Goal: Communication & Community: Answer question/provide support

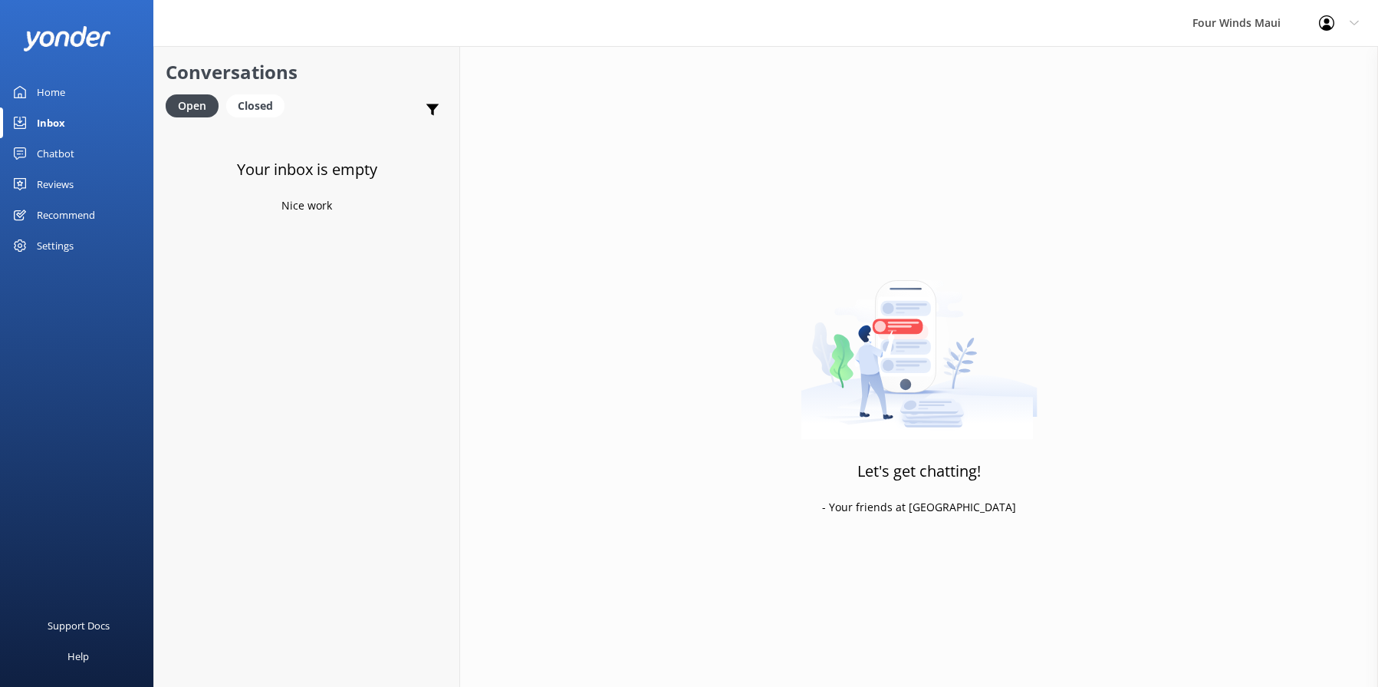
click at [52, 117] on div "Inbox" at bounding box center [51, 122] width 28 height 31
click at [68, 93] on link "Home" at bounding box center [76, 92] width 153 height 31
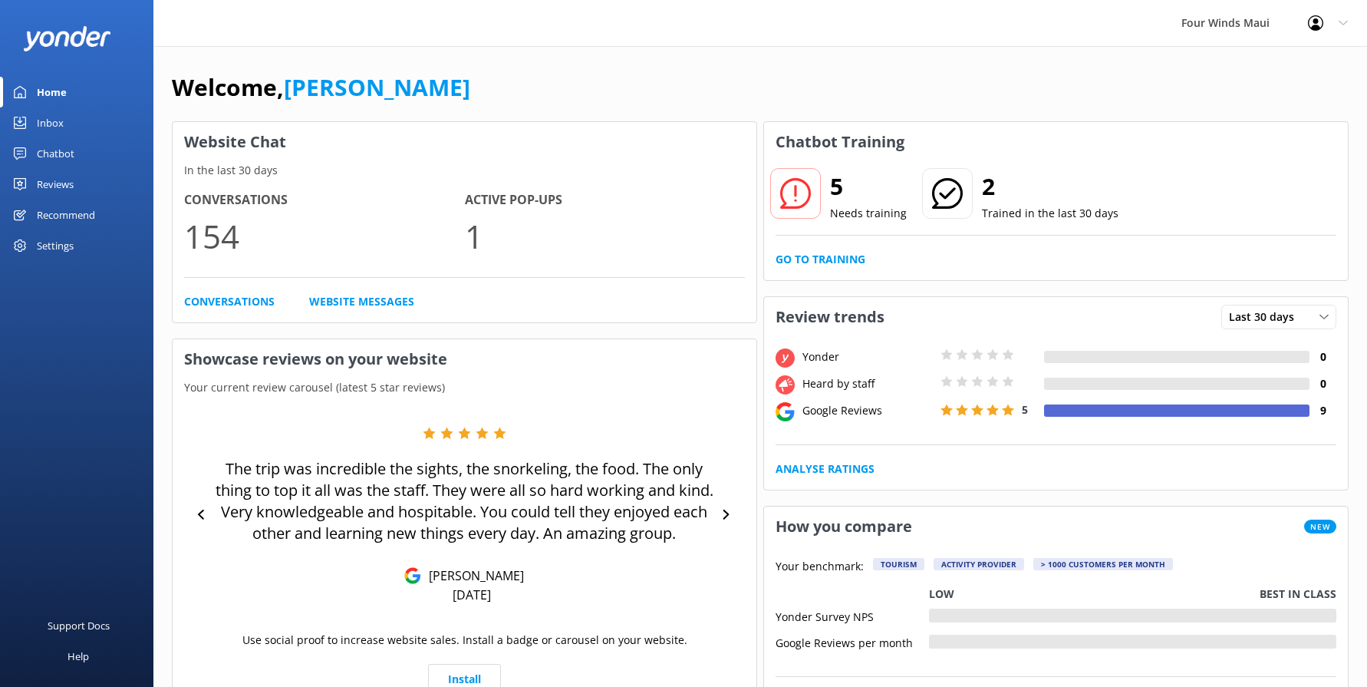
click at [46, 123] on div "Inbox" at bounding box center [50, 122] width 27 height 31
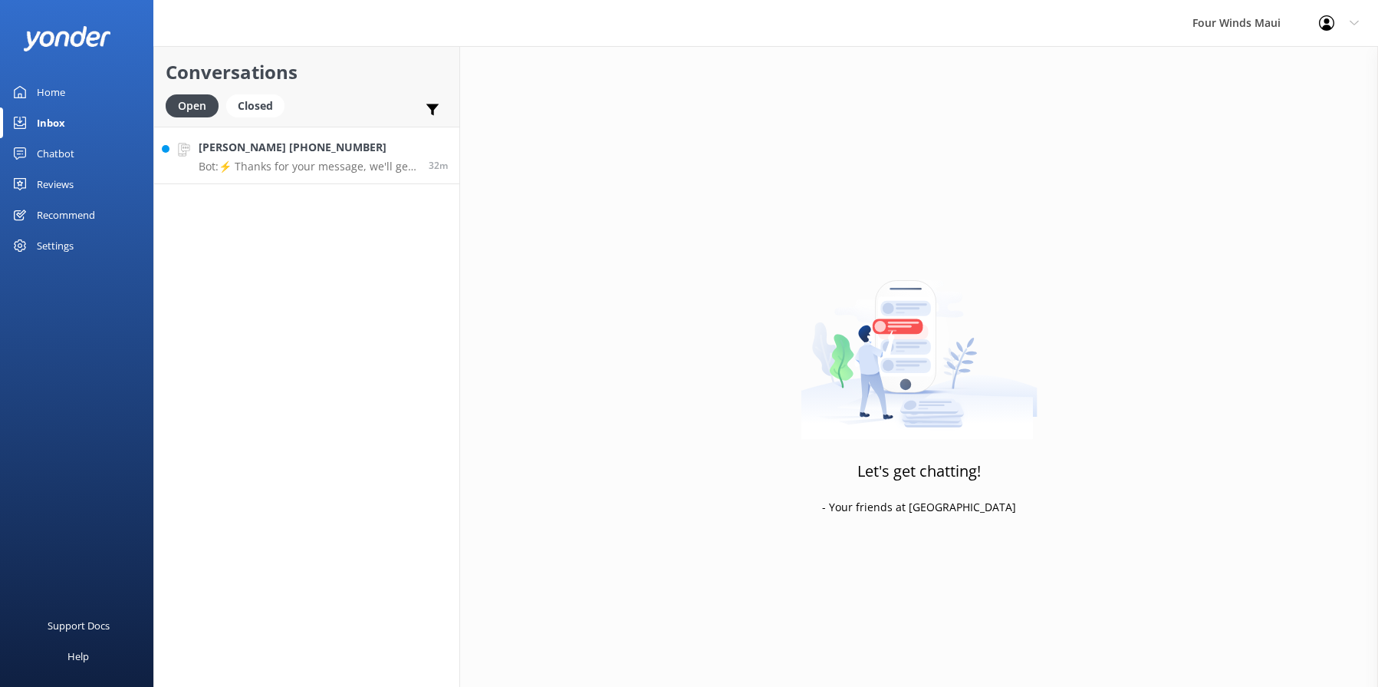
click at [228, 142] on h4 "[PERSON_NAME] [PHONE_NUMBER]" at bounding box center [308, 147] width 219 height 17
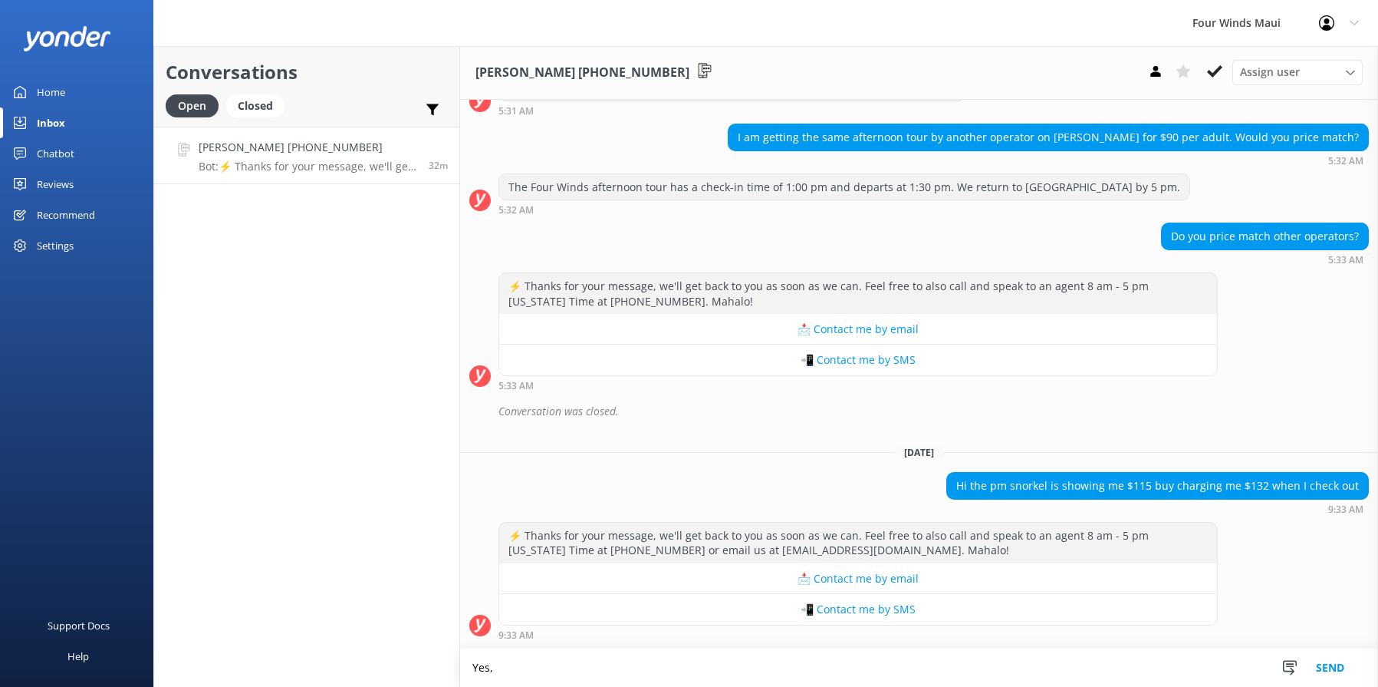
scroll to position [2571, 0]
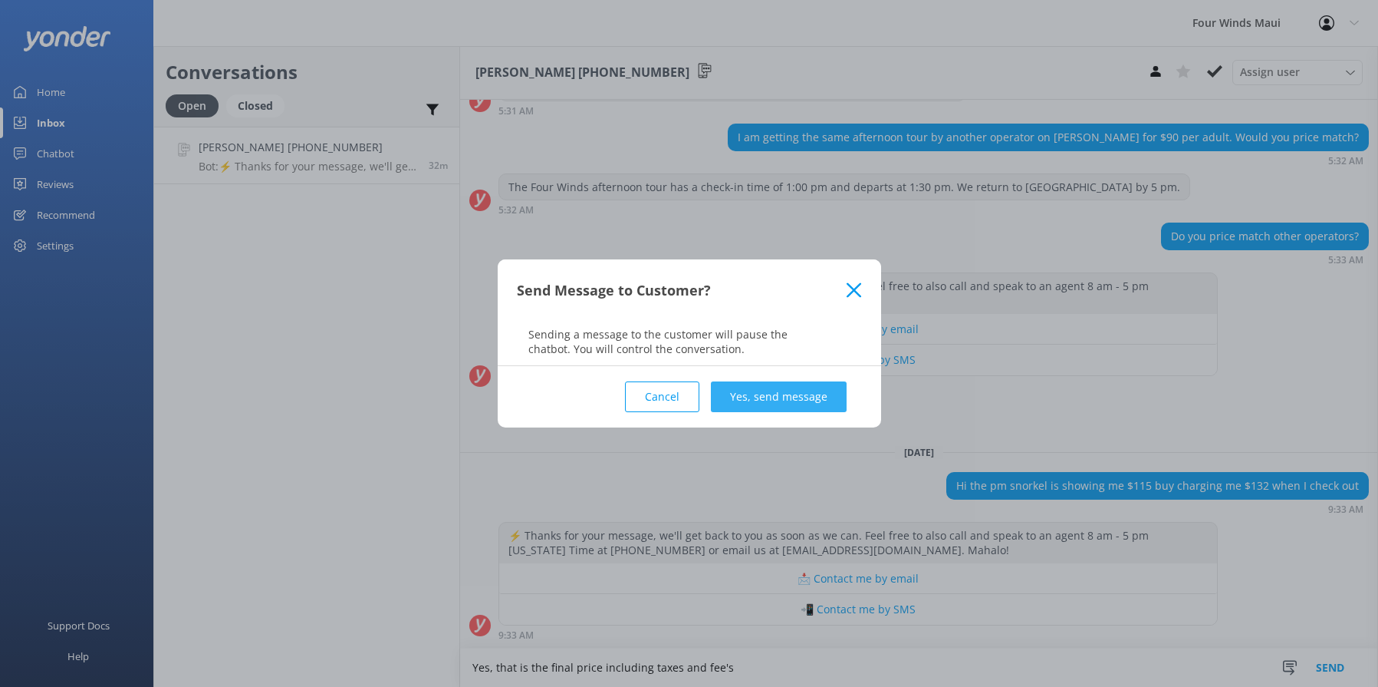
type textarea "Yes, that is the final price including taxes and fee's"
click at [764, 390] on button "Yes, send message" at bounding box center [779, 396] width 136 height 31
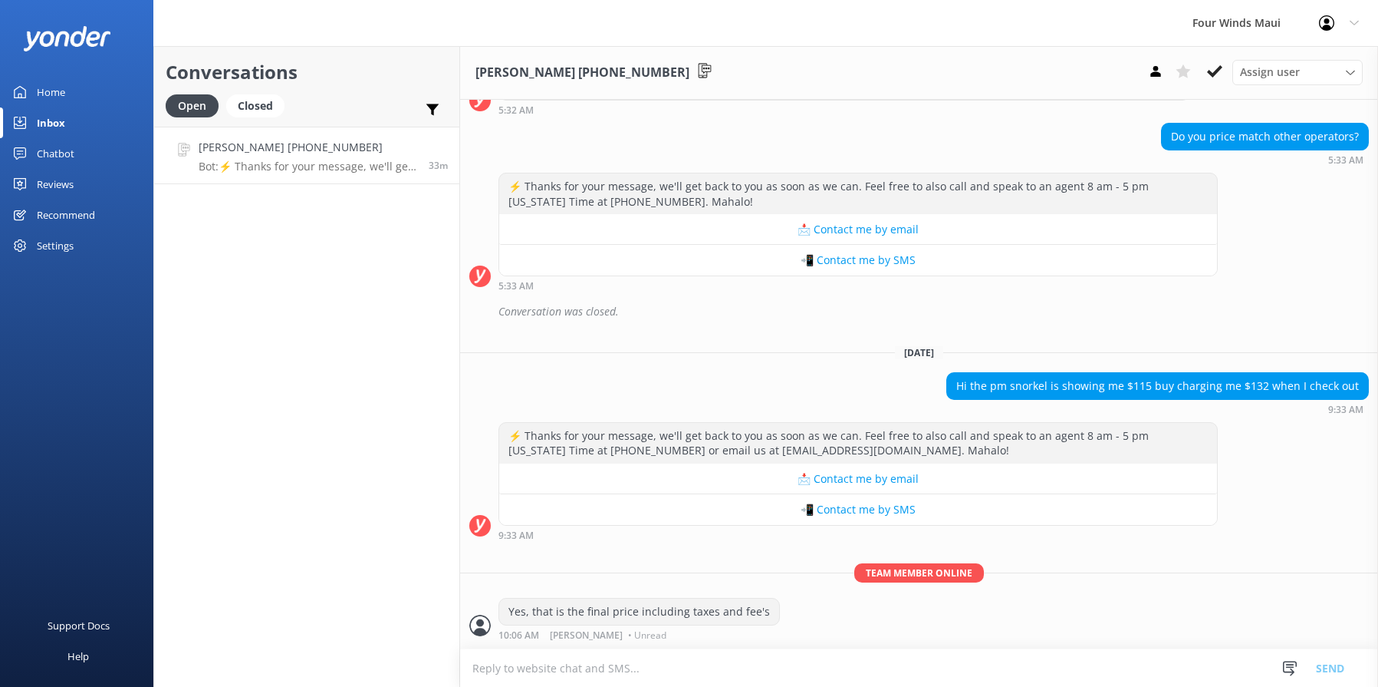
scroll to position [2670, 0]
